Goal: Navigation & Orientation: Find specific page/section

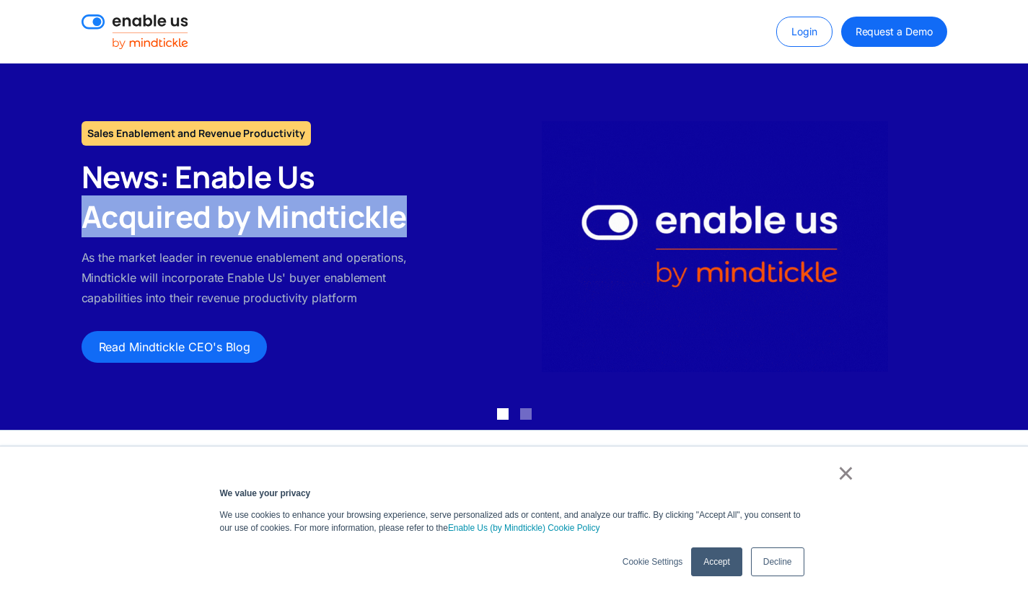
drag, startPoint x: 311, startPoint y: 190, endPoint x: 436, endPoint y: 216, distance: 128.0
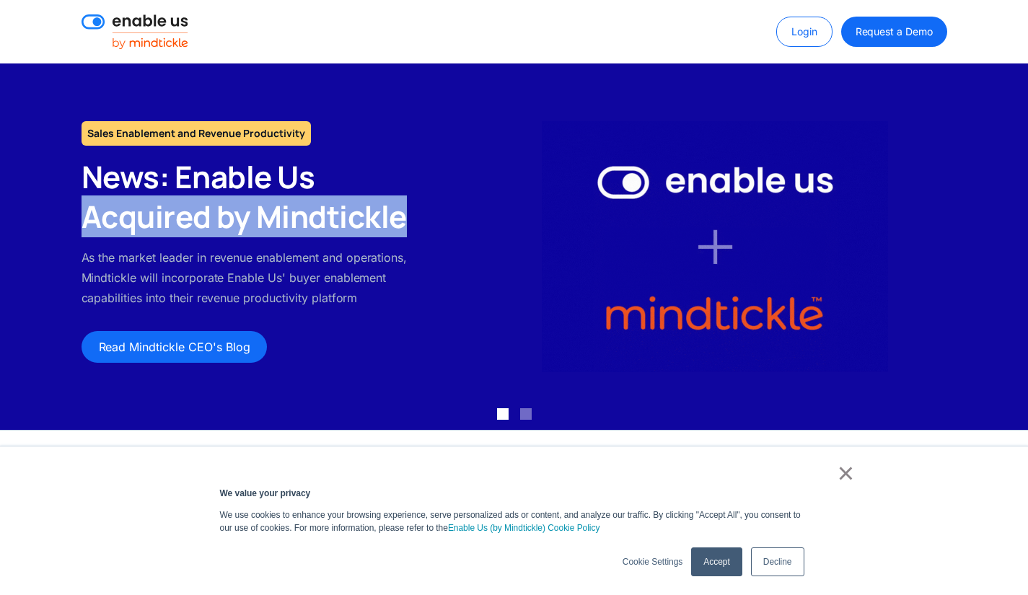
click at [436, 216] on div "Sales Enablement and Revenue Productivity News: Enable Us Acquired by Mindtickl…" at bounding box center [253, 242] width 373 height 242
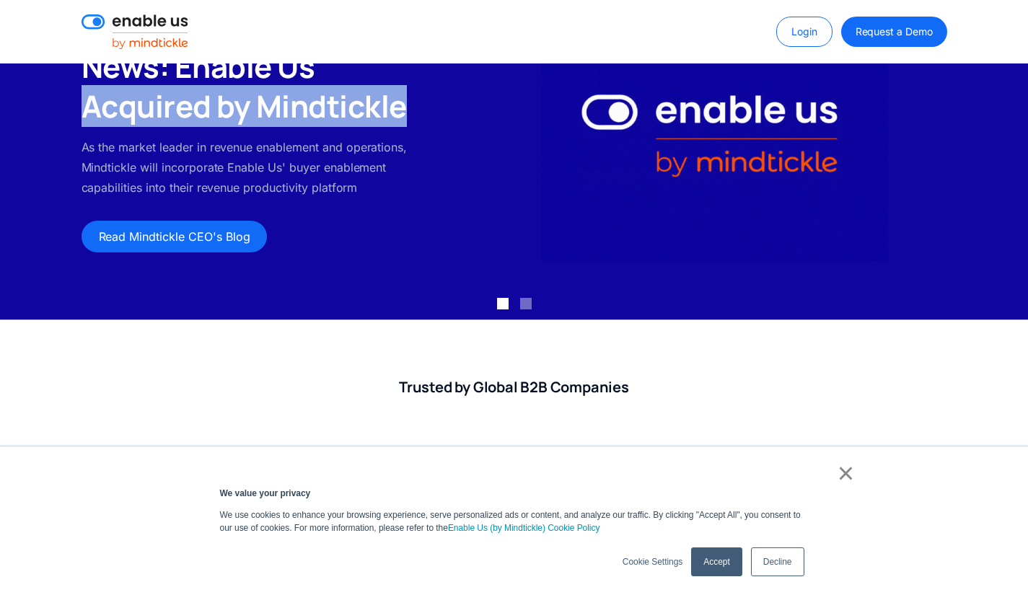
scroll to position [112, 0]
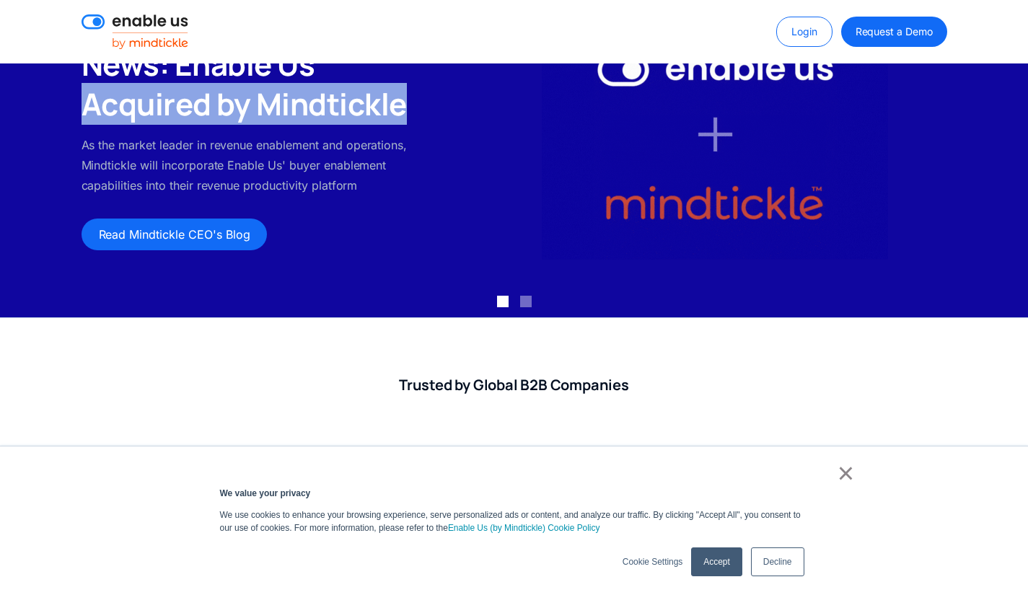
click at [848, 475] on link "×" at bounding box center [845, 473] width 17 height 13
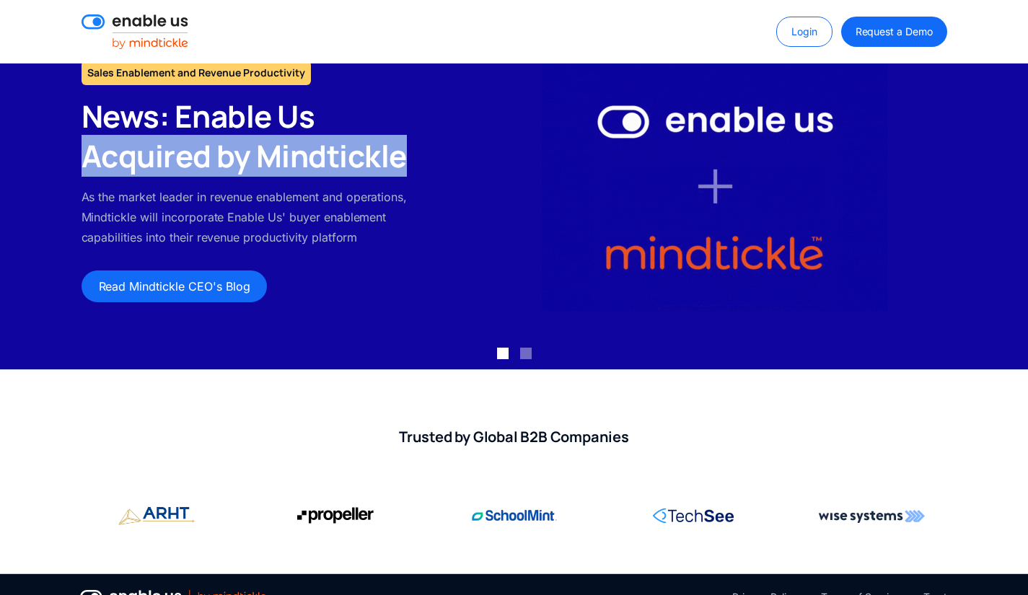
scroll to position [0, 0]
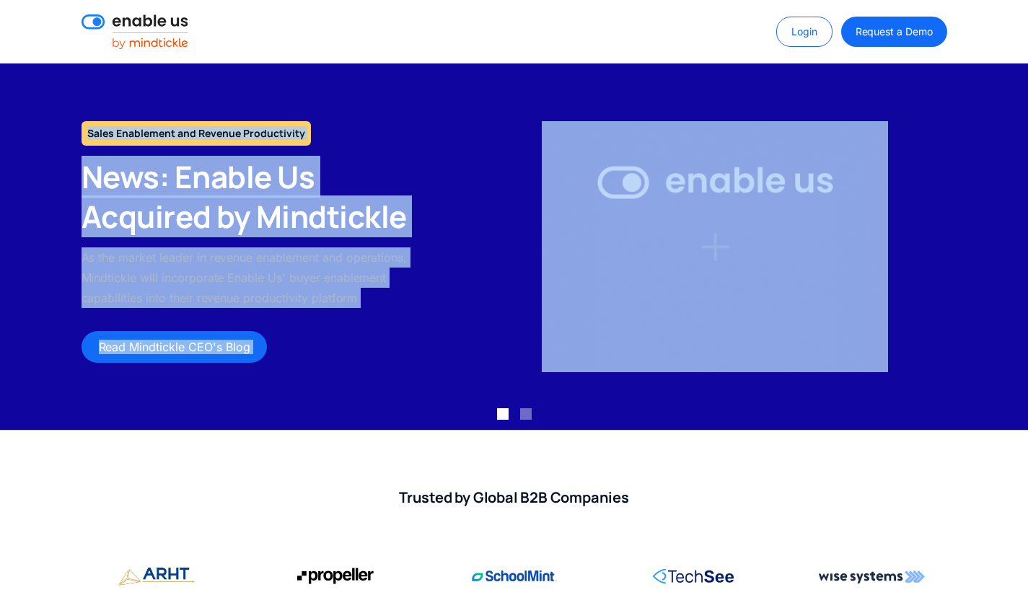
drag, startPoint x: 83, startPoint y: 129, endPoint x: 452, endPoint y: 140, distance: 369.4
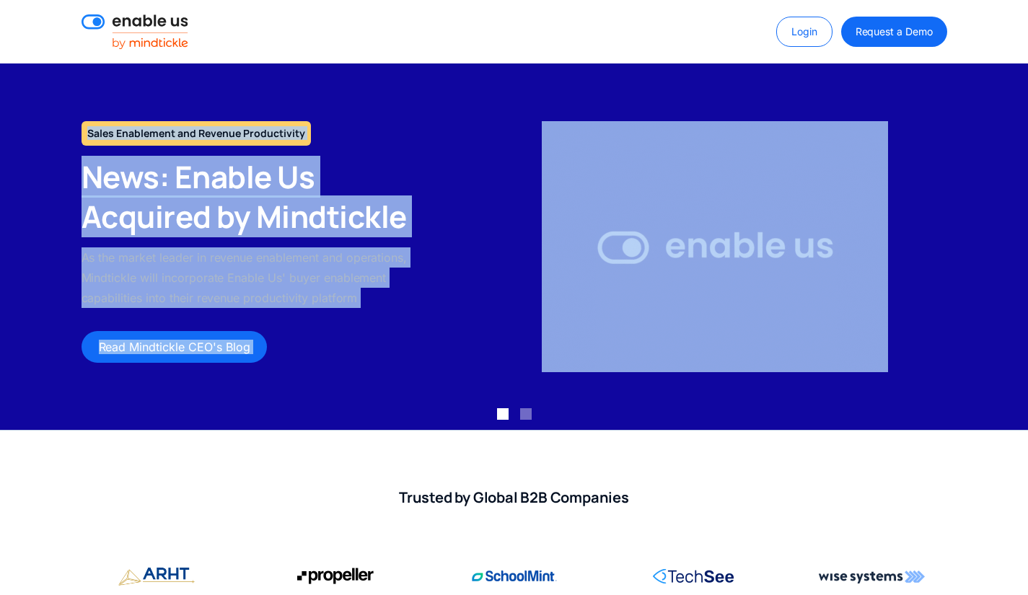
click at [452, 140] on div "Sales Enablement and Revenue Productivity News: Enable Us Acquired by Mindtickl…" at bounding box center [514, 246] width 894 height 251
click at [452, 140] on div "1 of 2" at bounding box center [699, 246] width 521 height 251
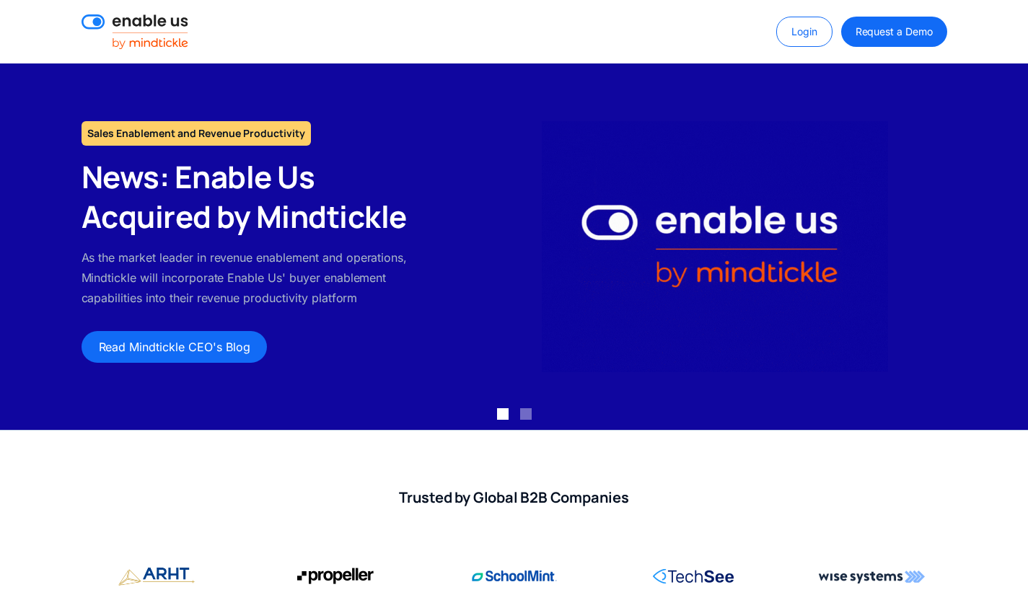
click at [135, 38] on img at bounding box center [134, 31] width 107 height 35
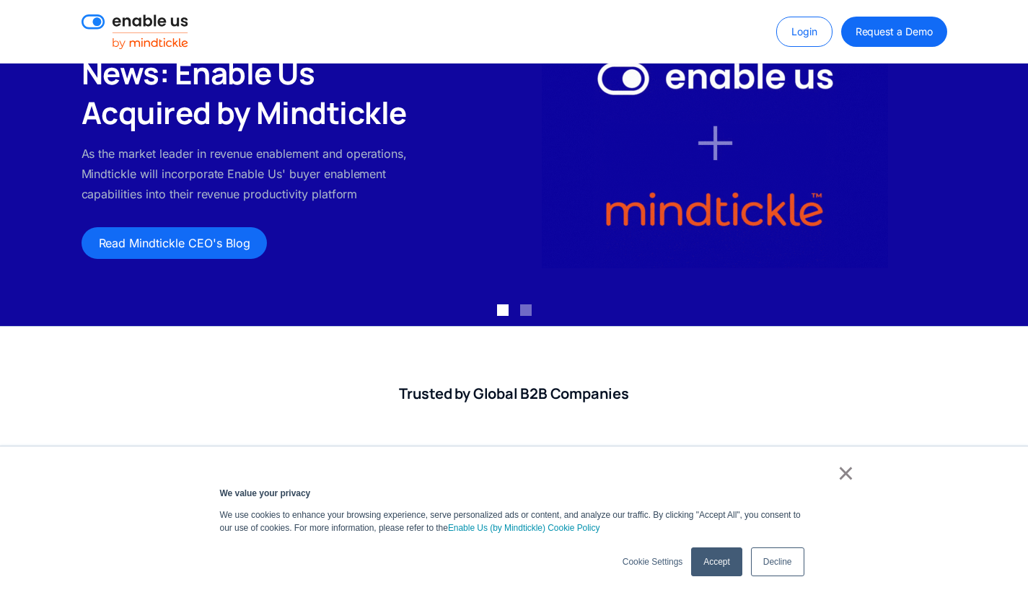
scroll to position [112, 0]
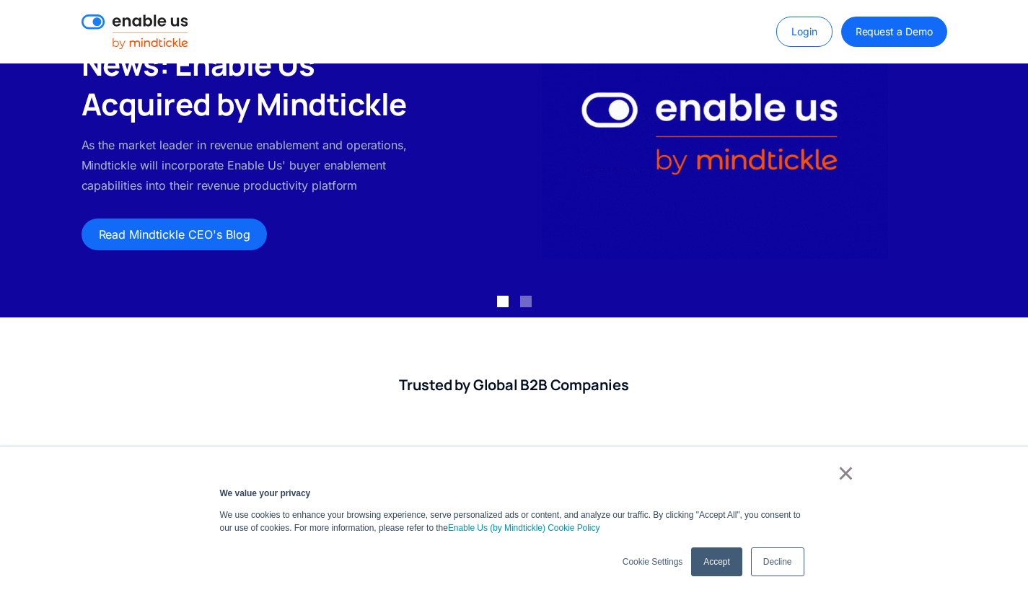
click at [835, 477] on div "×" at bounding box center [511, 477] width 686 height 20
click at [840, 479] on link "×" at bounding box center [845, 473] width 17 height 13
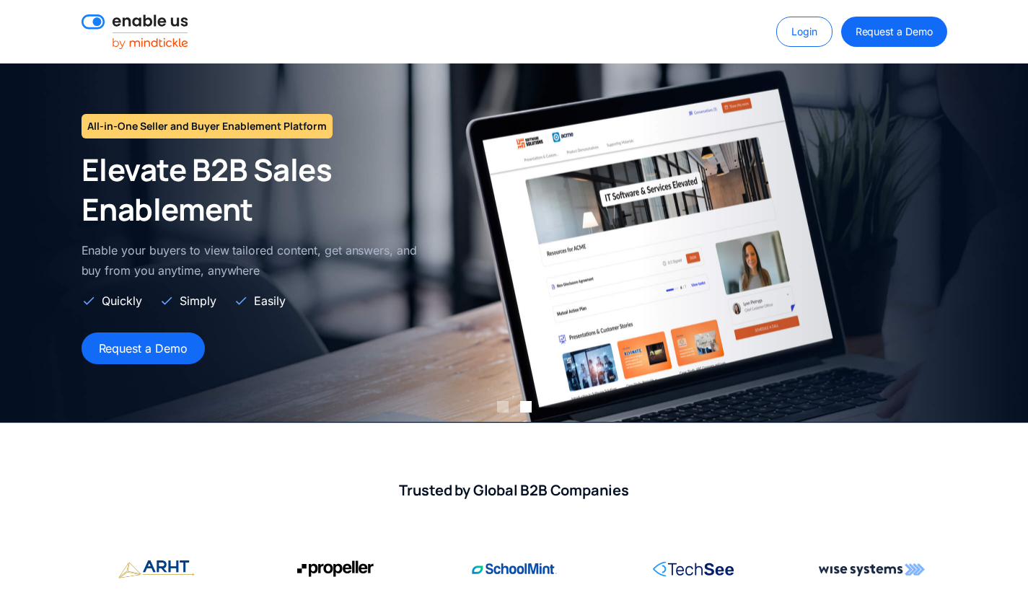
scroll to position [0, 0]
